Goal: Transaction & Acquisition: Book appointment/travel/reservation

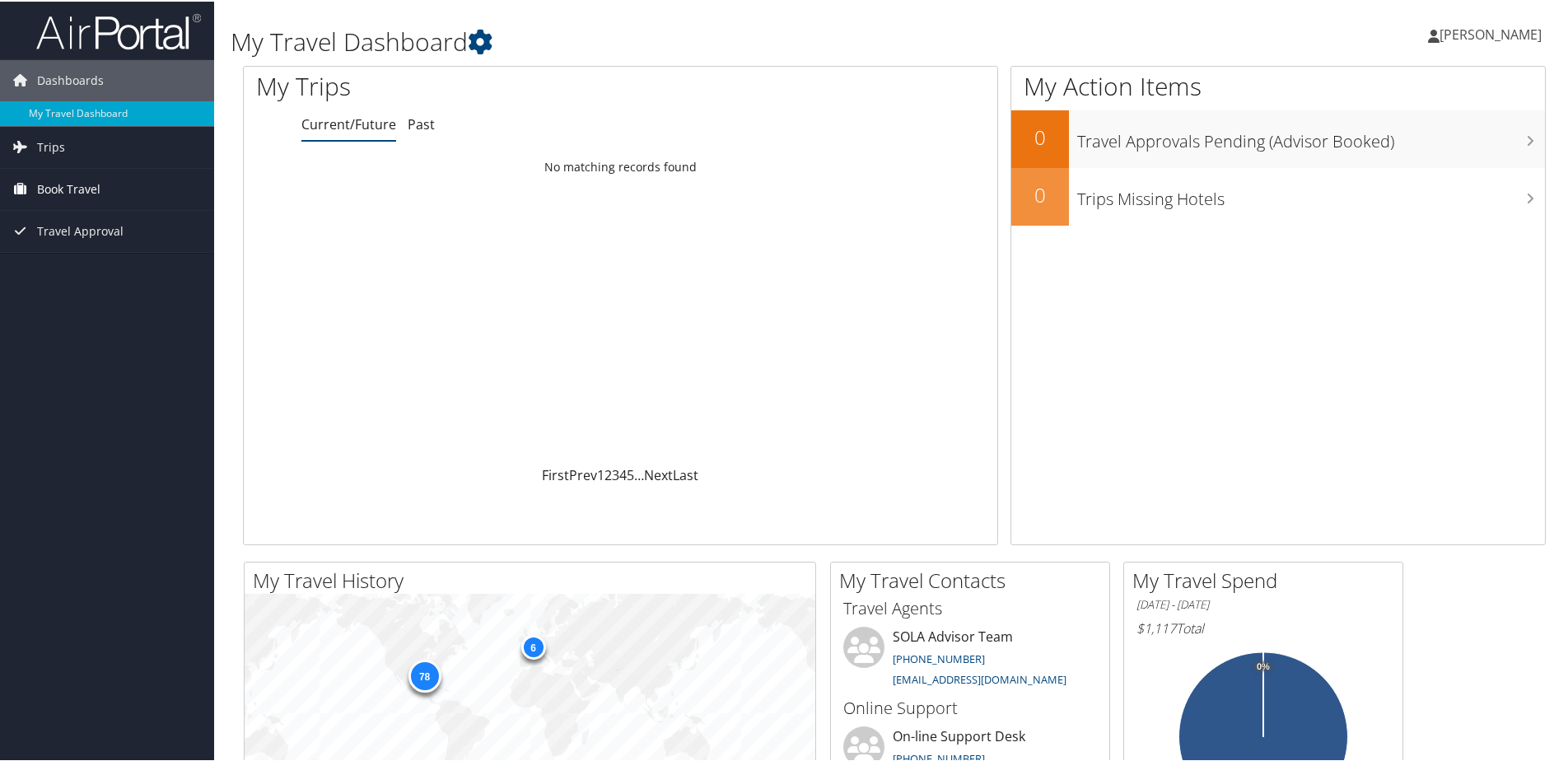
click at [90, 181] on span "Book Travel" at bounding box center [68, 187] width 63 height 41
click at [108, 241] on link "Book/Manage Online Trips" at bounding box center [107, 245] width 214 height 24
click at [150, 246] on link "Book/Manage Online Trips" at bounding box center [107, 245] width 214 height 24
